Goal: Transaction & Acquisition: Book appointment/travel/reservation

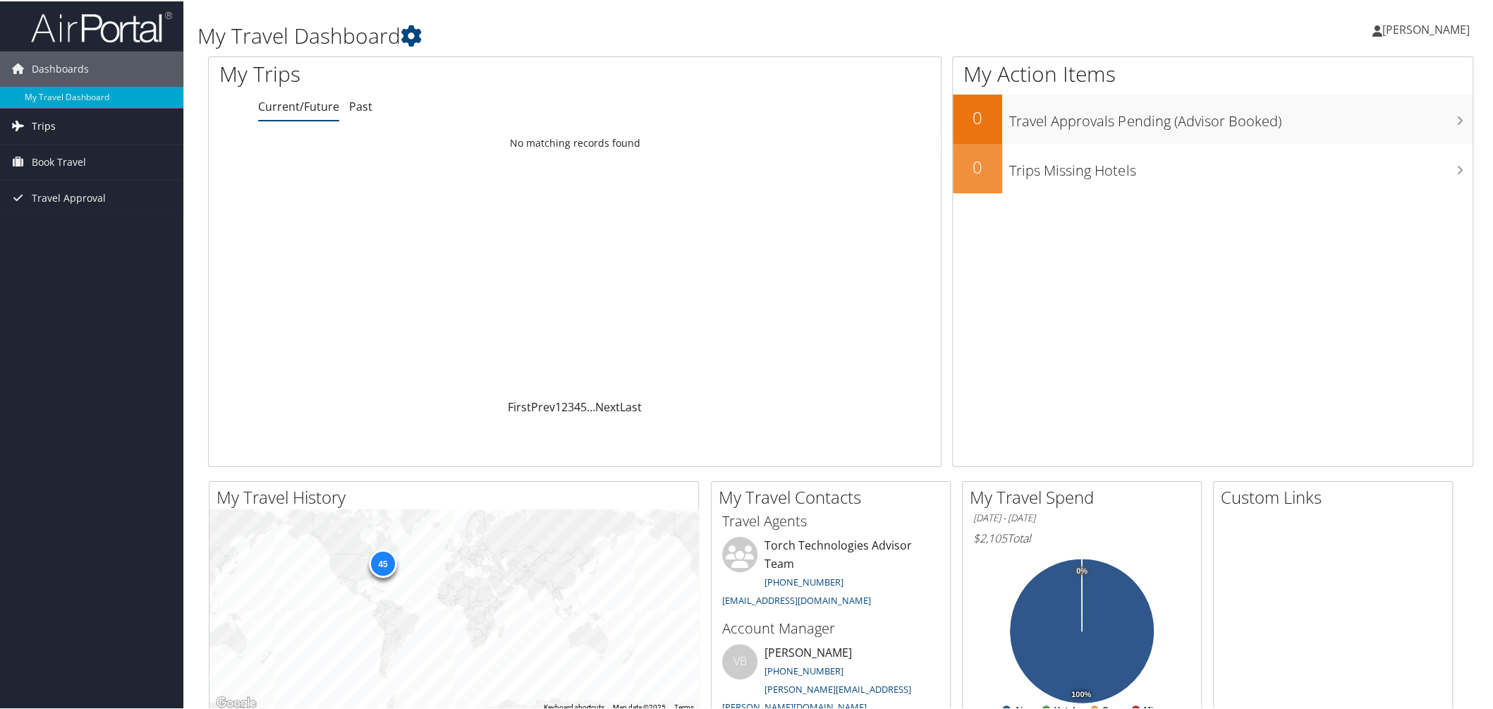
click at [18, 128] on icon at bounding box center [17, 124] width 21 height 21
click at [39, 225] on span "Book Travel" at bounding box center [59, 224] width 54 height 35
click at [56, 300] on link "Book/Manage Online Trips" at bounding box center [91, 294] width 183 height 21
